Goal: Information Seeking & Learning: Learn about a topic

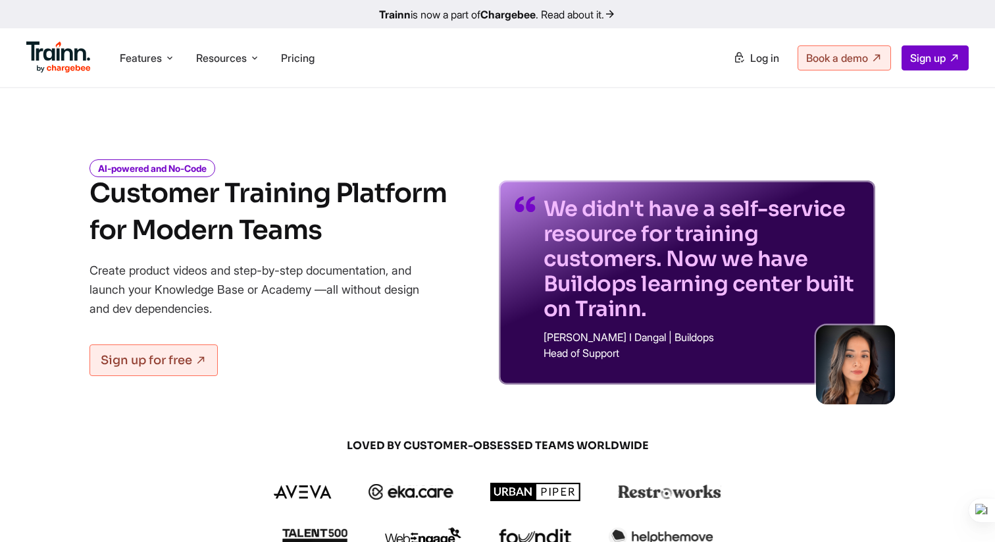
click at [62, 302] on div "AI-powered and No-Code Customer Training Platform for Modern Teams Create produ…" at bounding box center [498, 263] width 948 height 244
click at [305, 63] on span "Pricing" at bounding box center [298, 57] width 34 height 13
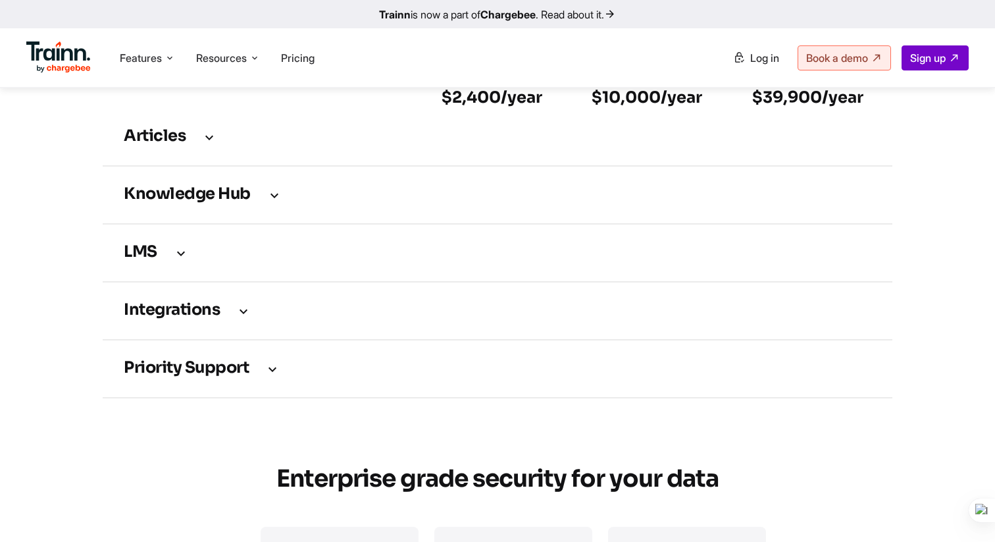
scroll to position [2061, 0]
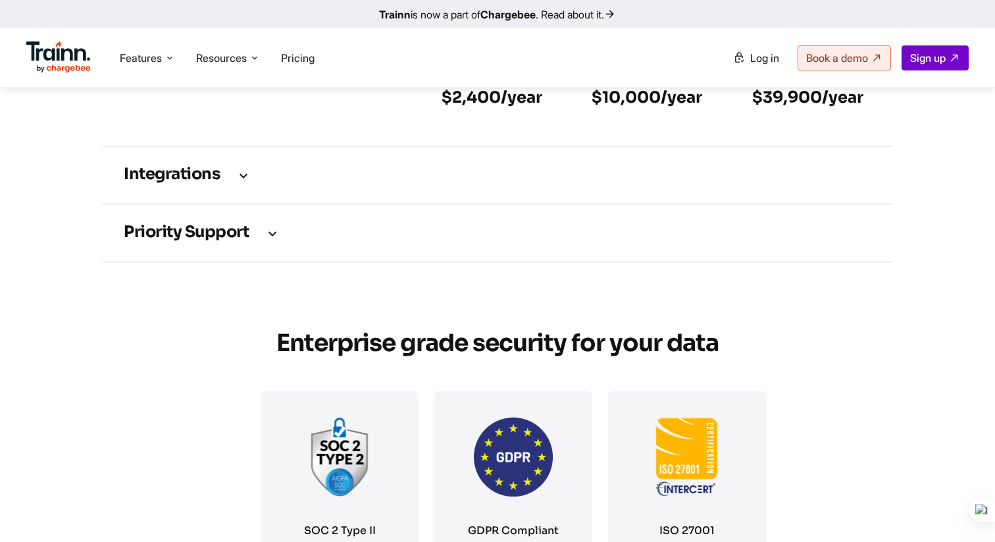
click at [226, 240] on h3 "Priority support" at bounding box center [498, 233] width 748 height 14
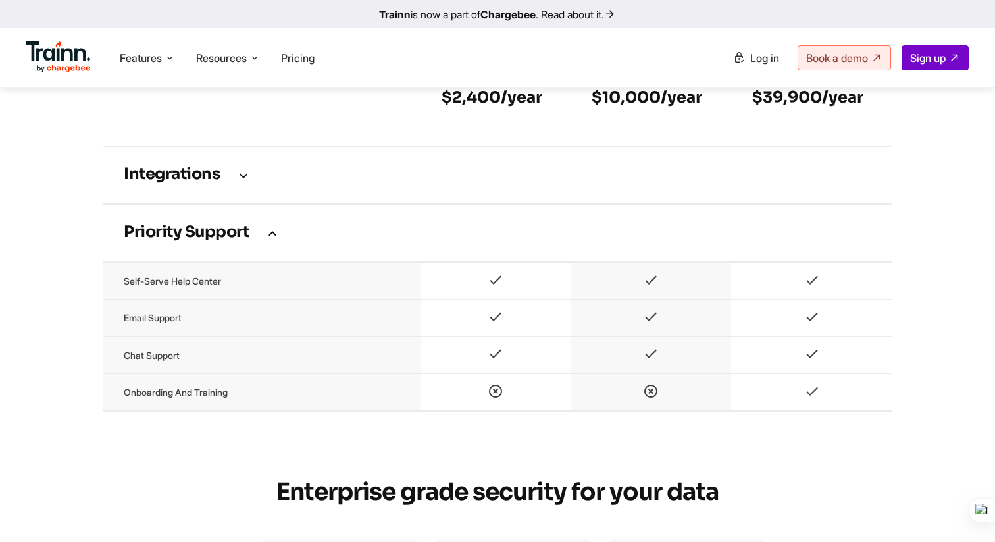
scroll to position [2093, 0]
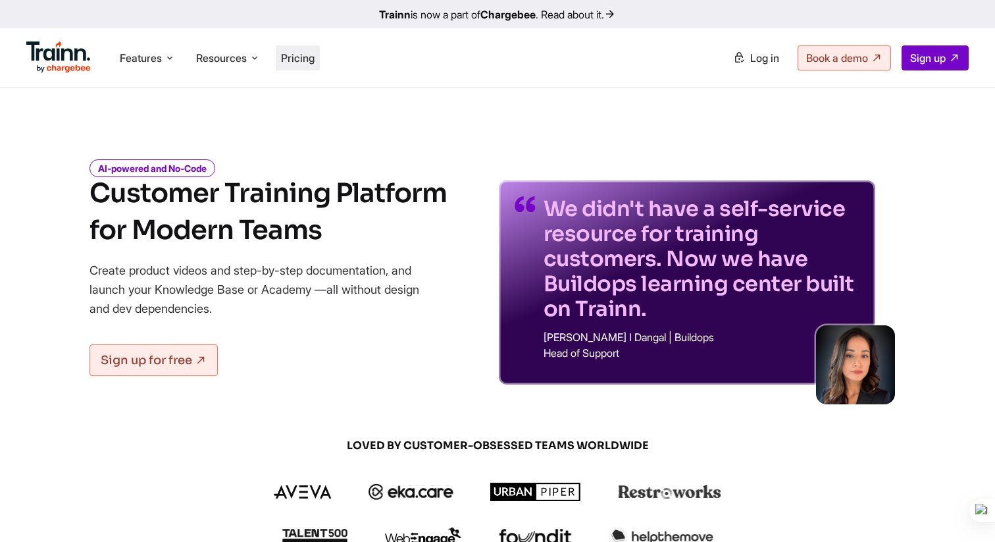
click at [307, 62] on span "Pricing" at bounding box center [298, 57] width 34 height 13
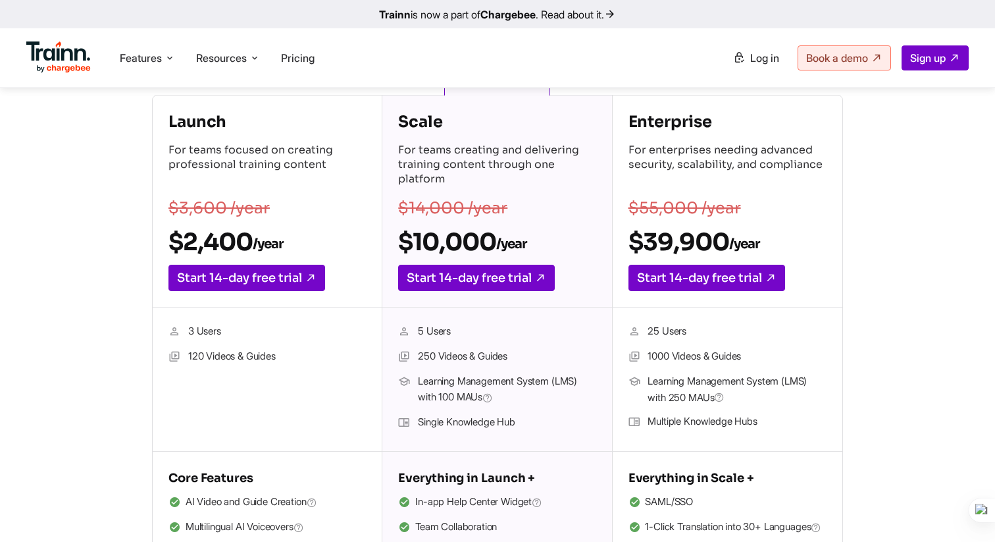
scroll to position [226, 0]
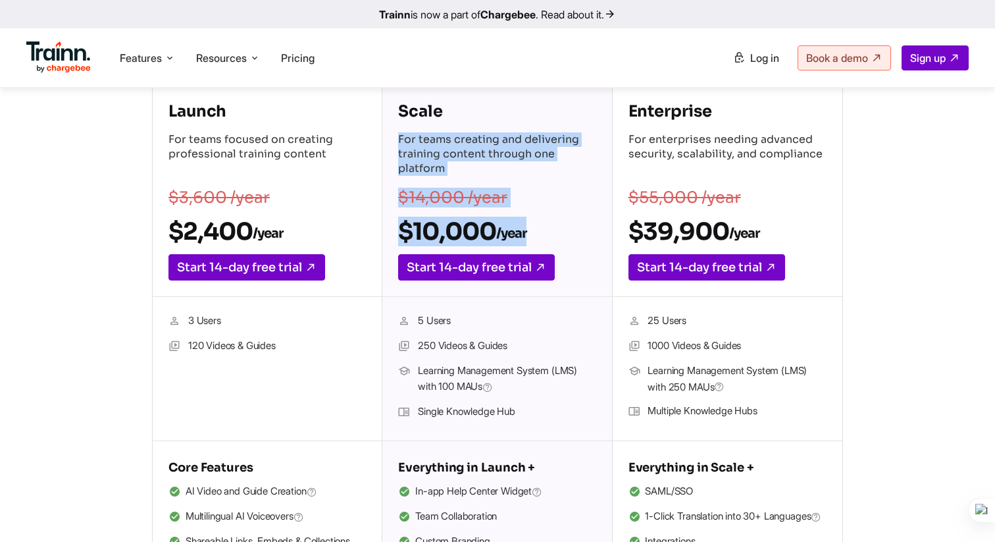
drag, startPoint x: 393, startPoint y: 128, endPoint x: 548, endPoint y: 239, distance: 191.1
click at [548, 239] on div "Scale For teams creating and delivering training content through one platform $…" at bounding box center [496, 191] width 229 height 212
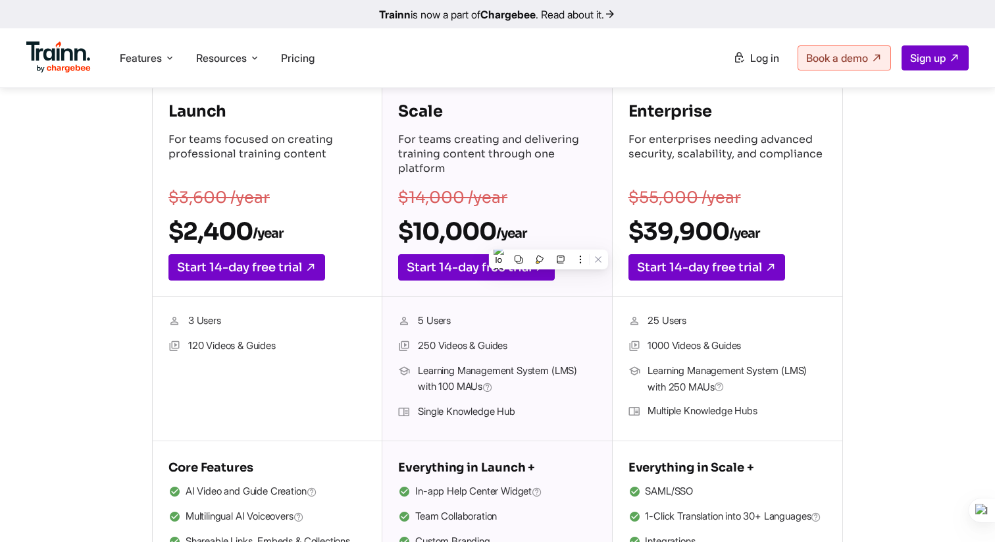
click at [839, 177] on div "Enterprise For enterprises needing advanced security, scalability, and complian…" at bounding box center [728, 191] width 230 height 212
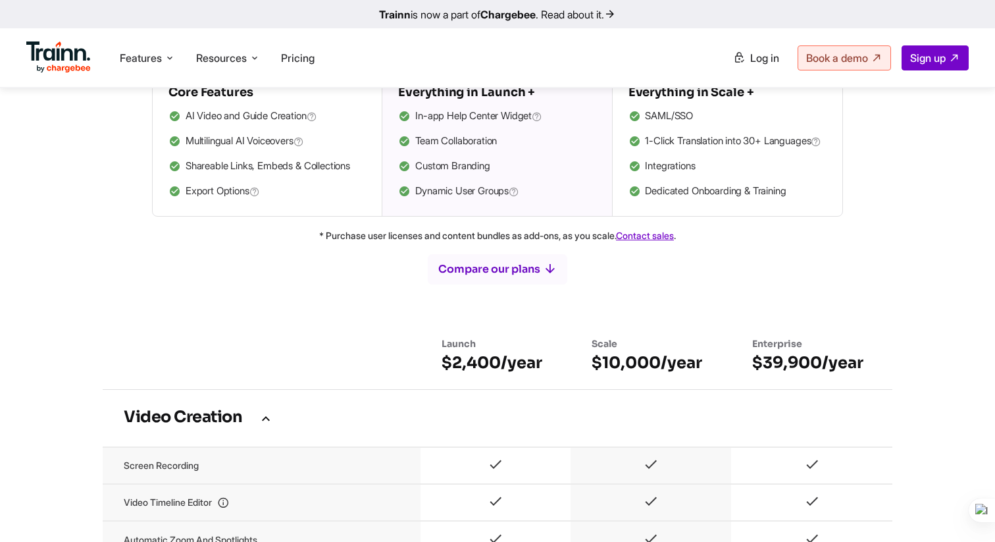
scroll to position [0, 0]
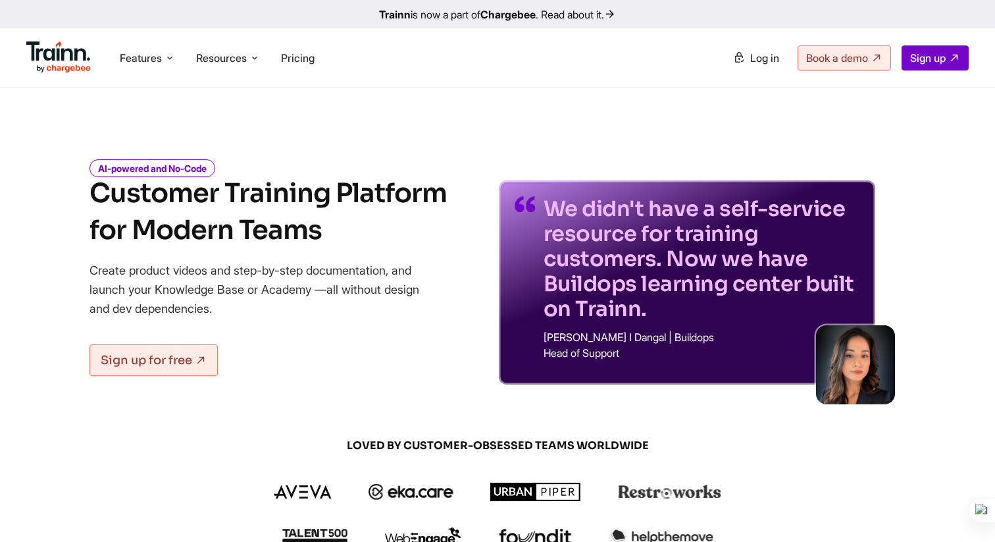
click at [290, 65] on li "Pricing" at bounding box center [298, 57] width 44 height 25
click at [298, 54] on span "Pricing" at bounding box center [298, 57] width 34 height 13
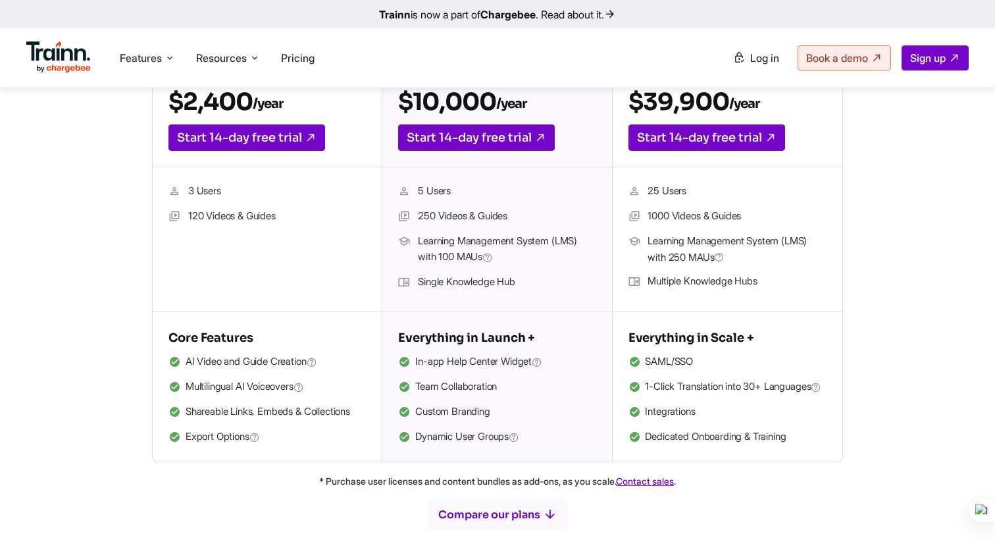
scroll to position [367, 0]
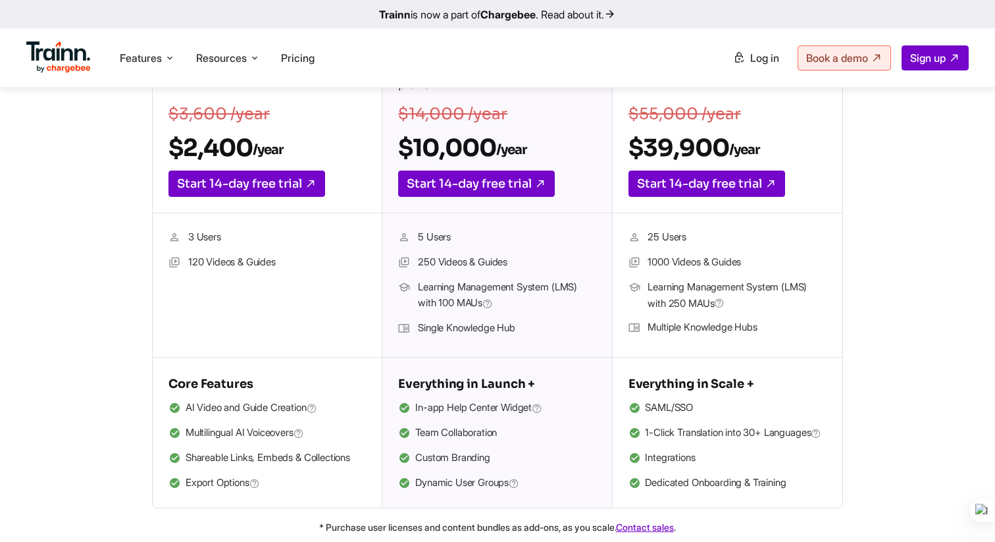
scroll to position [307, 0]
